Goal: Task Accomplishment & Management: Manage account settings

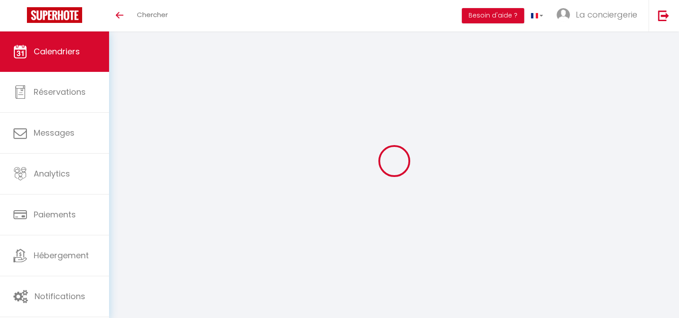
select select
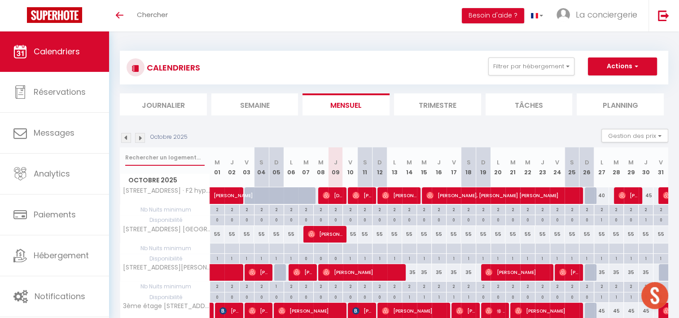
click at [133, 155] on input "text" at bounding box center [164, 158] width 79 height 16
type input "e"
select select
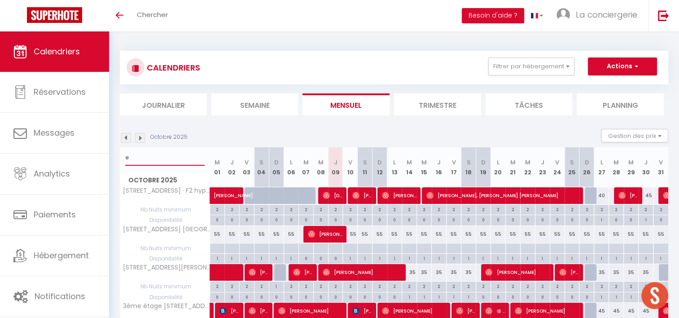
select select
type input "etr"
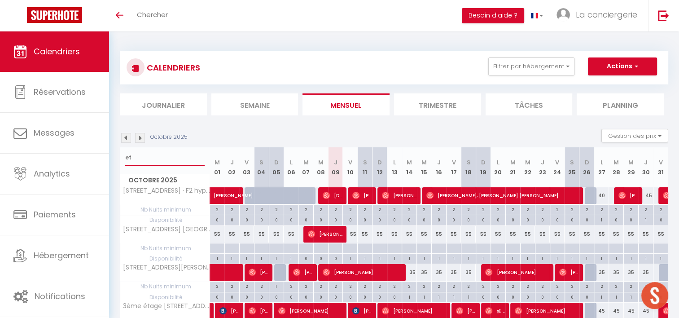
select select
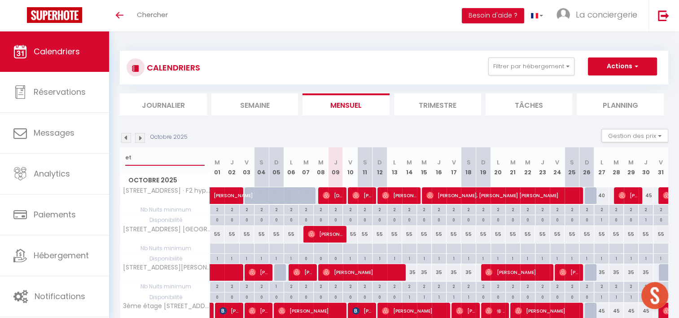
select select
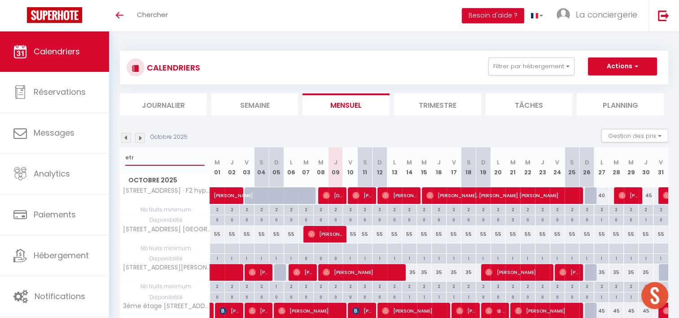
select select
type input "etre"
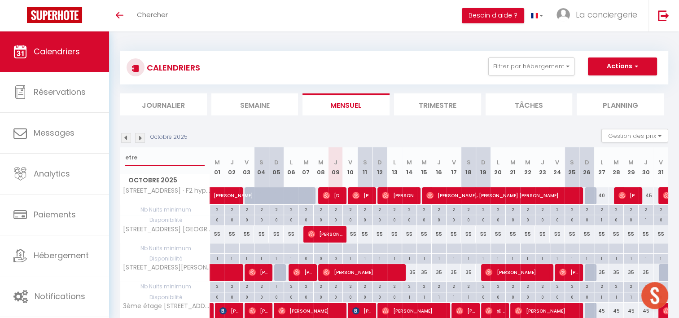
select select
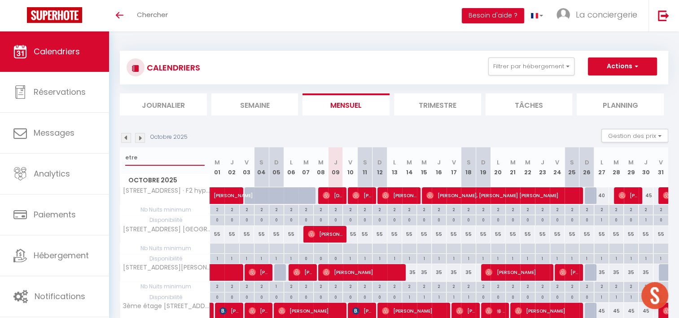
select select
type input "etret"
select select
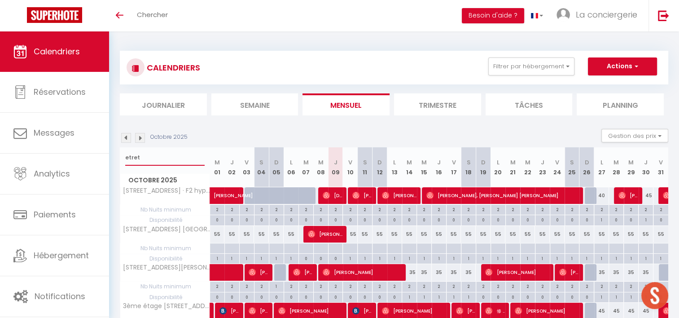
select select
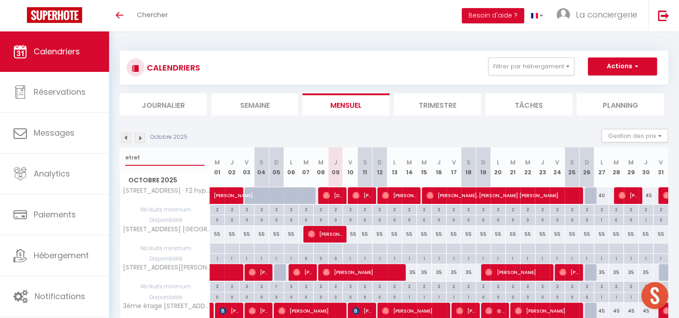
type input "etreta"
select select
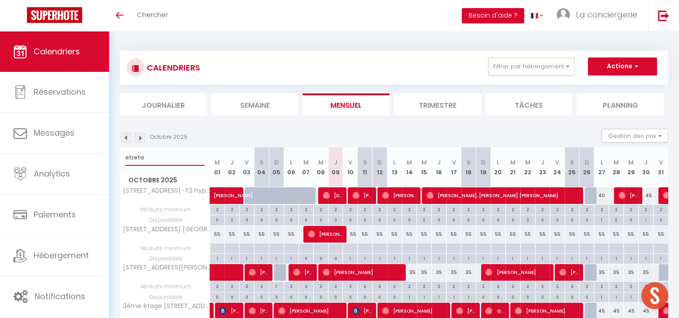
select select
type input "etretat"
select select
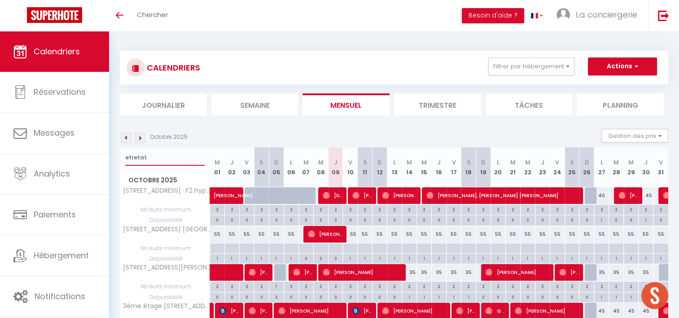
select select
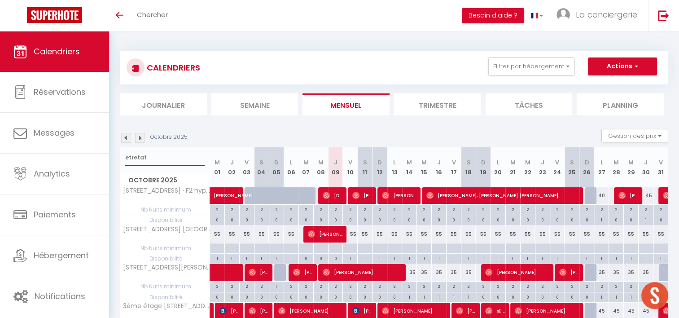
select select
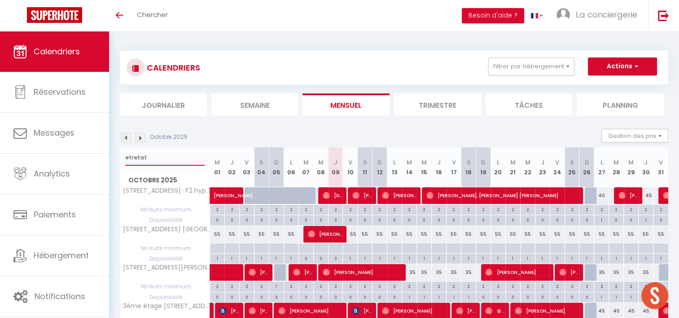
select select
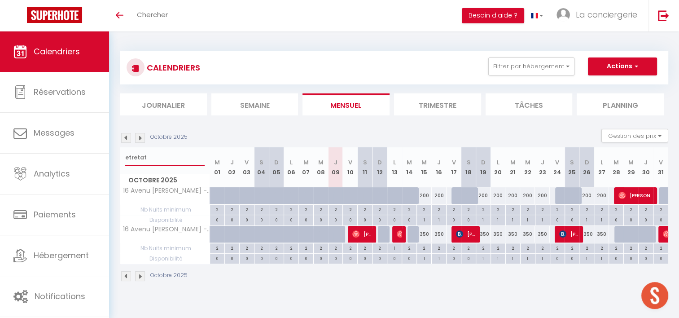
type input "etretat"
click at [361, 235] on span "Jean-Michel Blin" at bounding box center [363, 233] width 20 height 17
select select "OK"
select select "1"
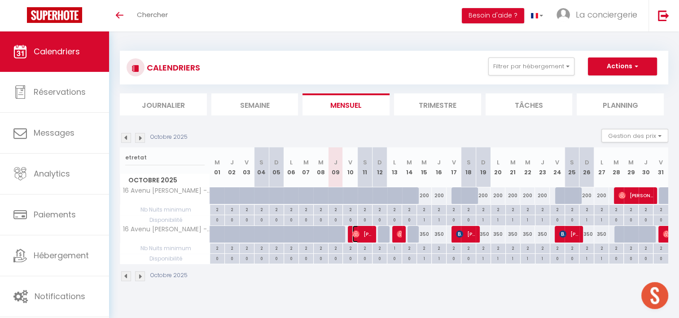
select select "0"
select select "1"
select select
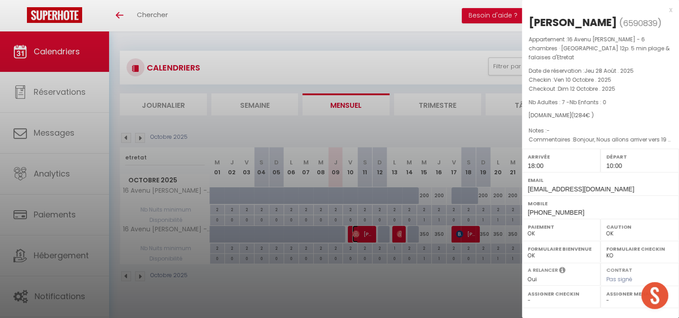
select select "22468"
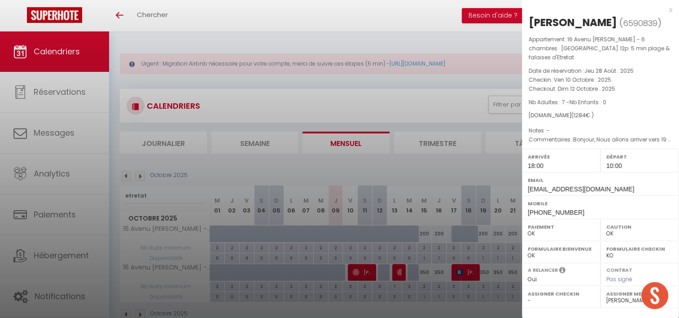
click at [304, 77] on div at bounding box center [339, 159] width 679 height 318
